Goal: Information Seeking & Learning: Understand process/instructions

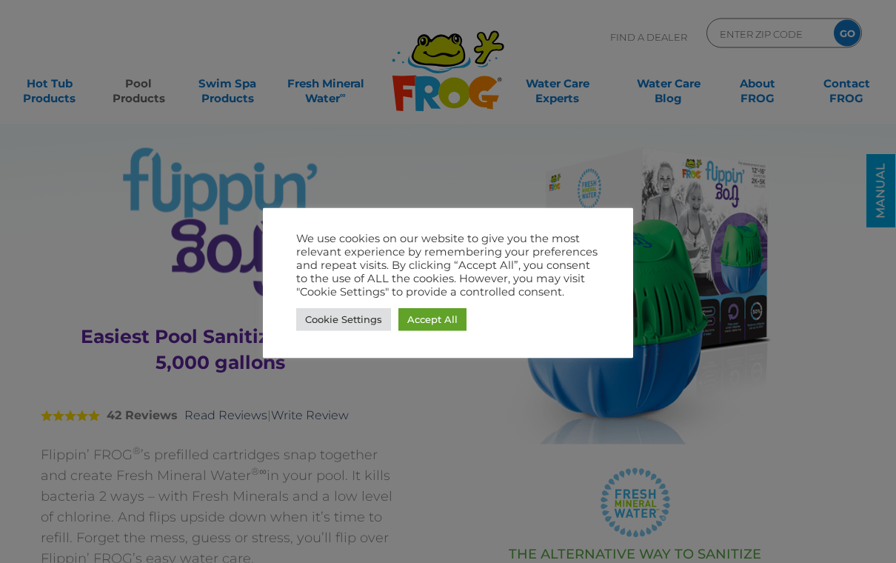
scroll to position [19, 0]
click at [363, 331] on link "Cookie Settings" at bounding box center [343, 319] width 95 height 23
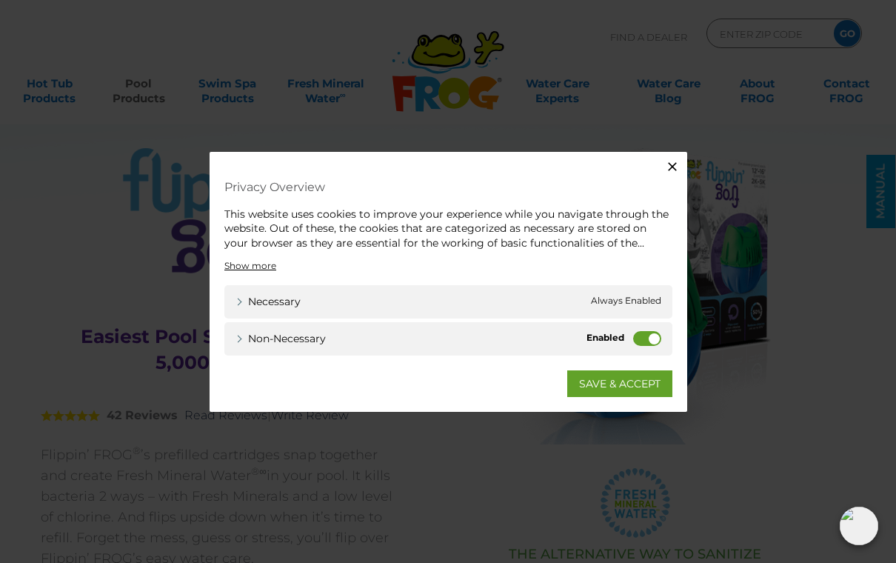
click at [652, 346] on label "Non-necessary" at bounding box center [647, 338] width 28 height 15
click at [0, 0] on input "Non-necessary" at bounding box center [0, 0] width 0 height 0
click at [638, 389] on link "SAVE & ACCEPT" at bounding box center [619, 383] width 105 height 27
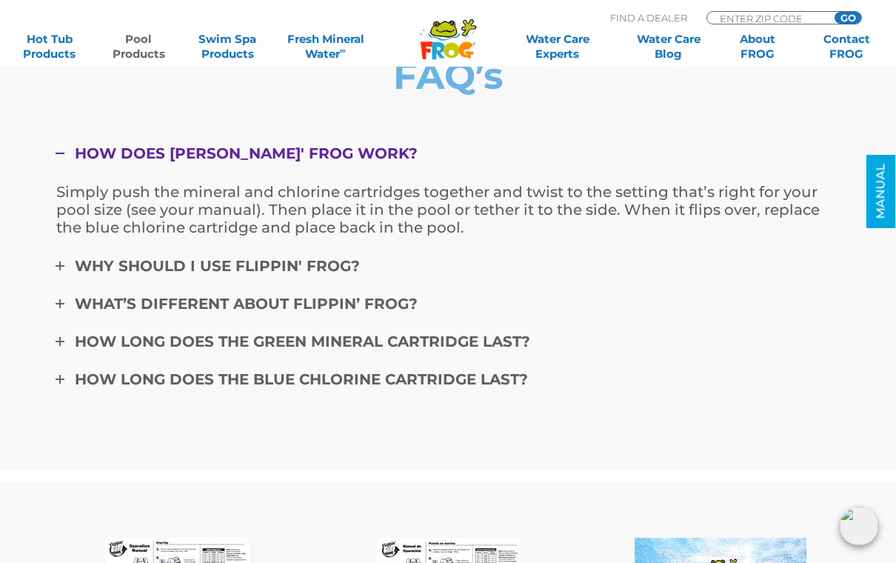
scroll to position [5228, 0]
click at [62, 284] on link "Why should I use Flippin' FROG?" at bounding box center [448, 265] width 815 height 39
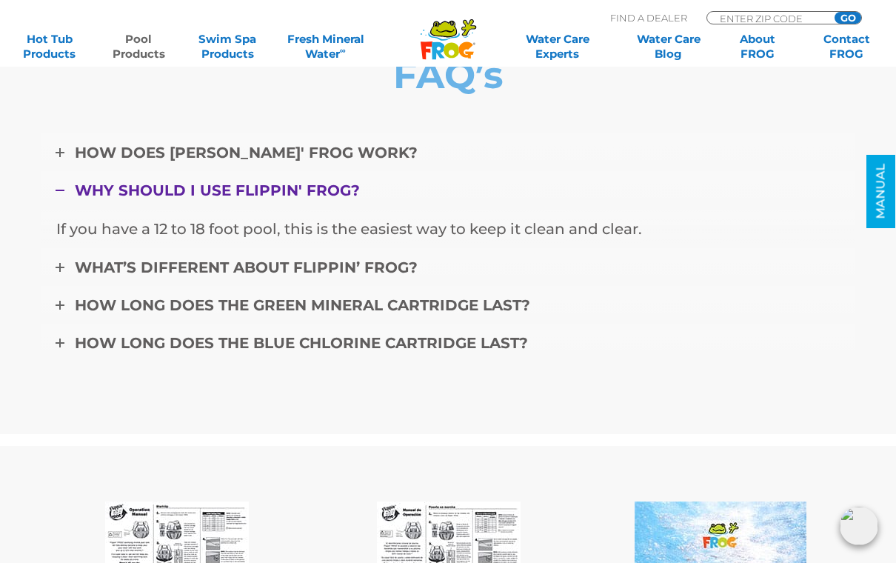
click at [63, 272] on icon at bounding box center [60, 267] width 9 height 9
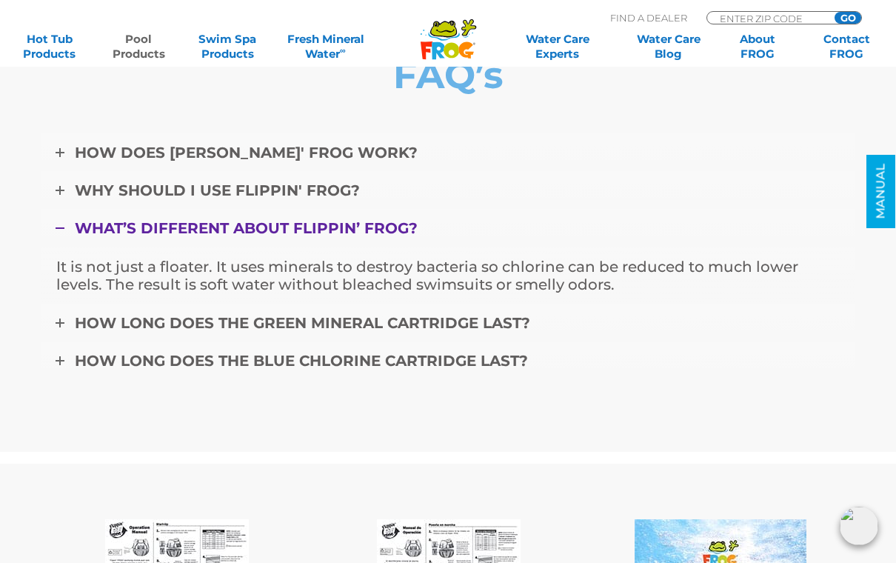
click at [56, 379] on link "How long does the blue chlorine cartridge last?" at bounding box center [448, 360] width 815 height 39
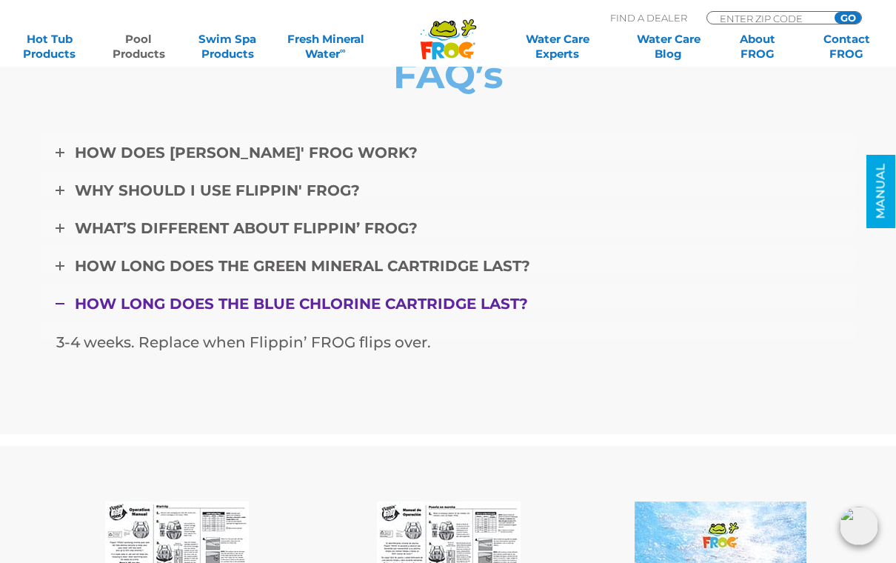
click at [56, 270] on icon at bounding box center [60, 265] width 9 height 9
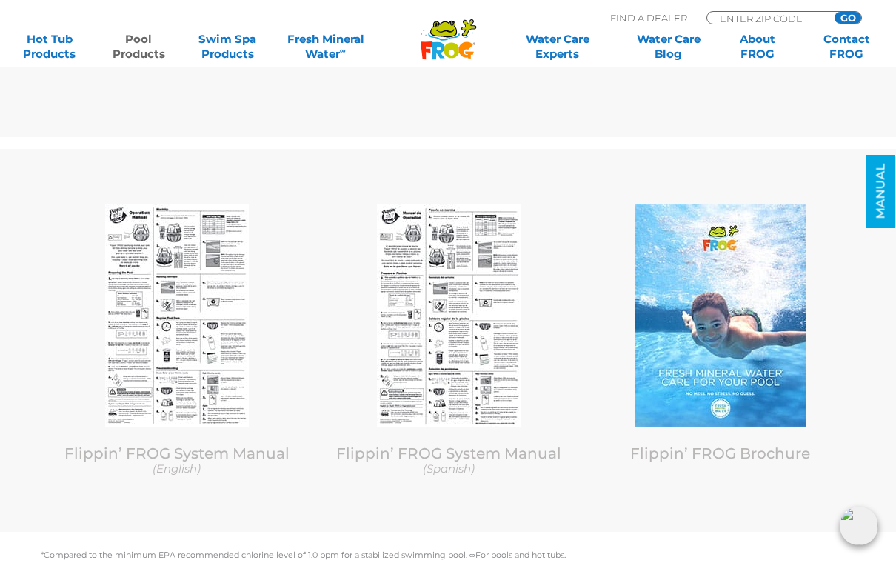
scroll to position [5523, 0]
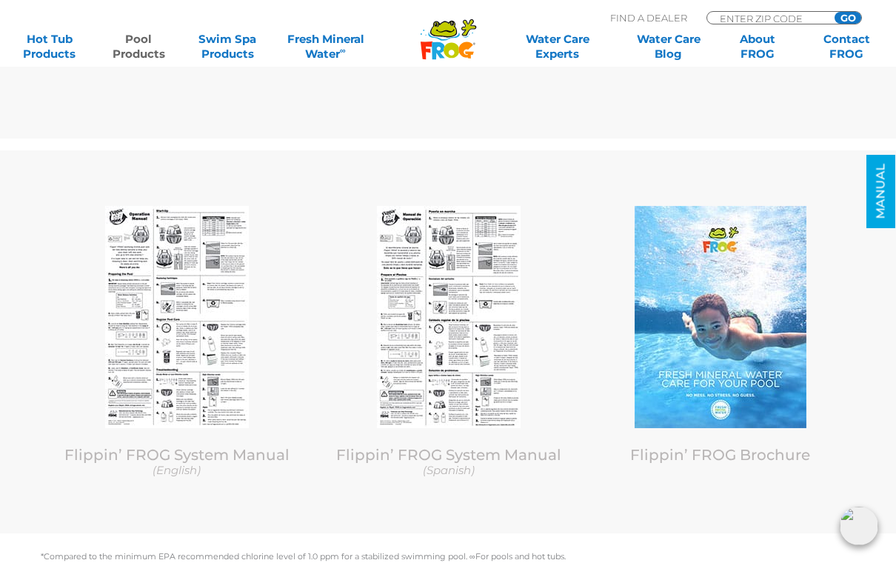
click at [187, 371] on img at bounding box center [177, 317] width 144 height 222
